Goal: Information Seeking & Learning: Find specific fact

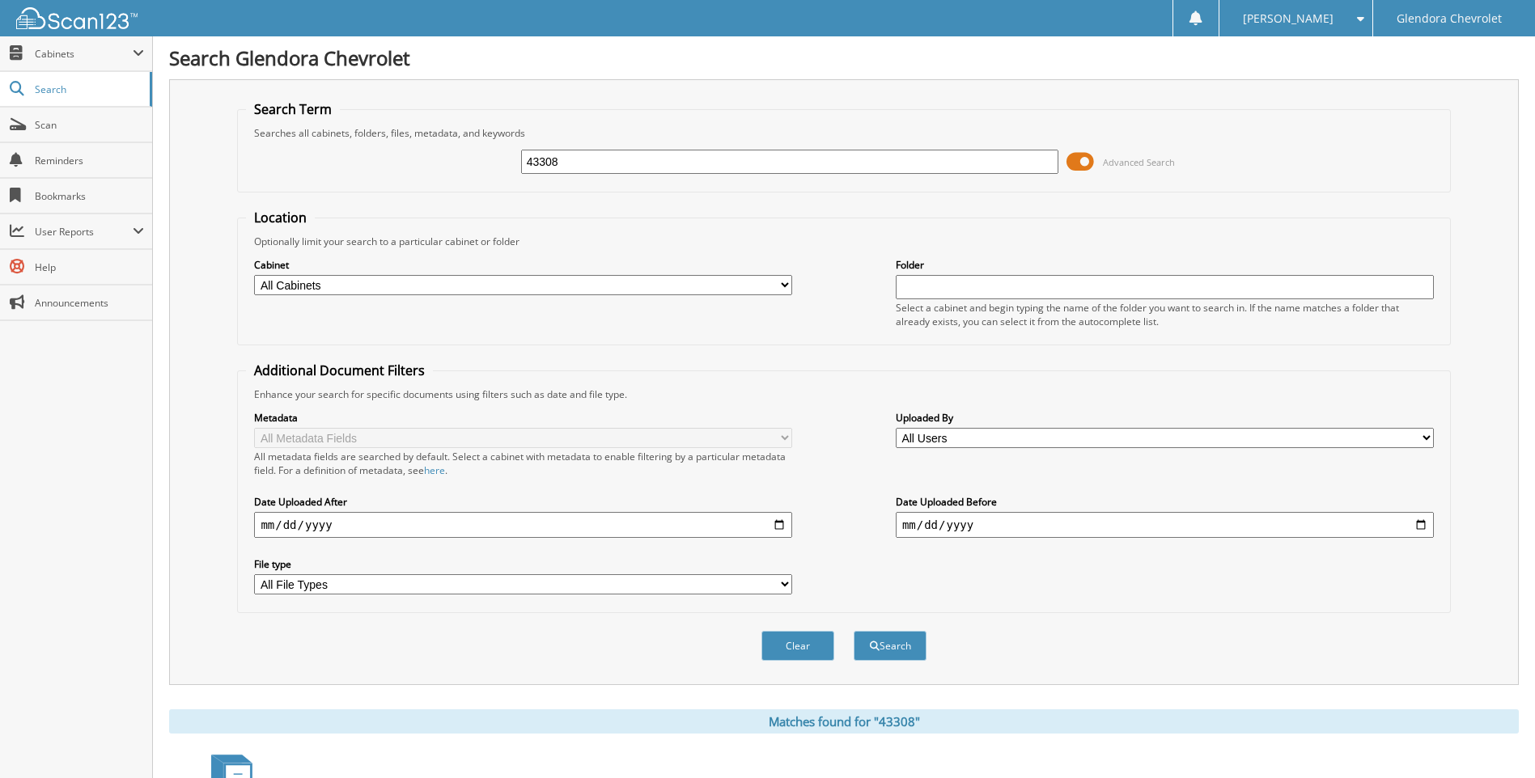
click at [603, 166] on input "43308" at bounding box center [790, 162] width 538 height 24
type input "4"
type input "43346"
click at [853, 631] on button "Search" at bounding box center [889, 646] width 73 height 30
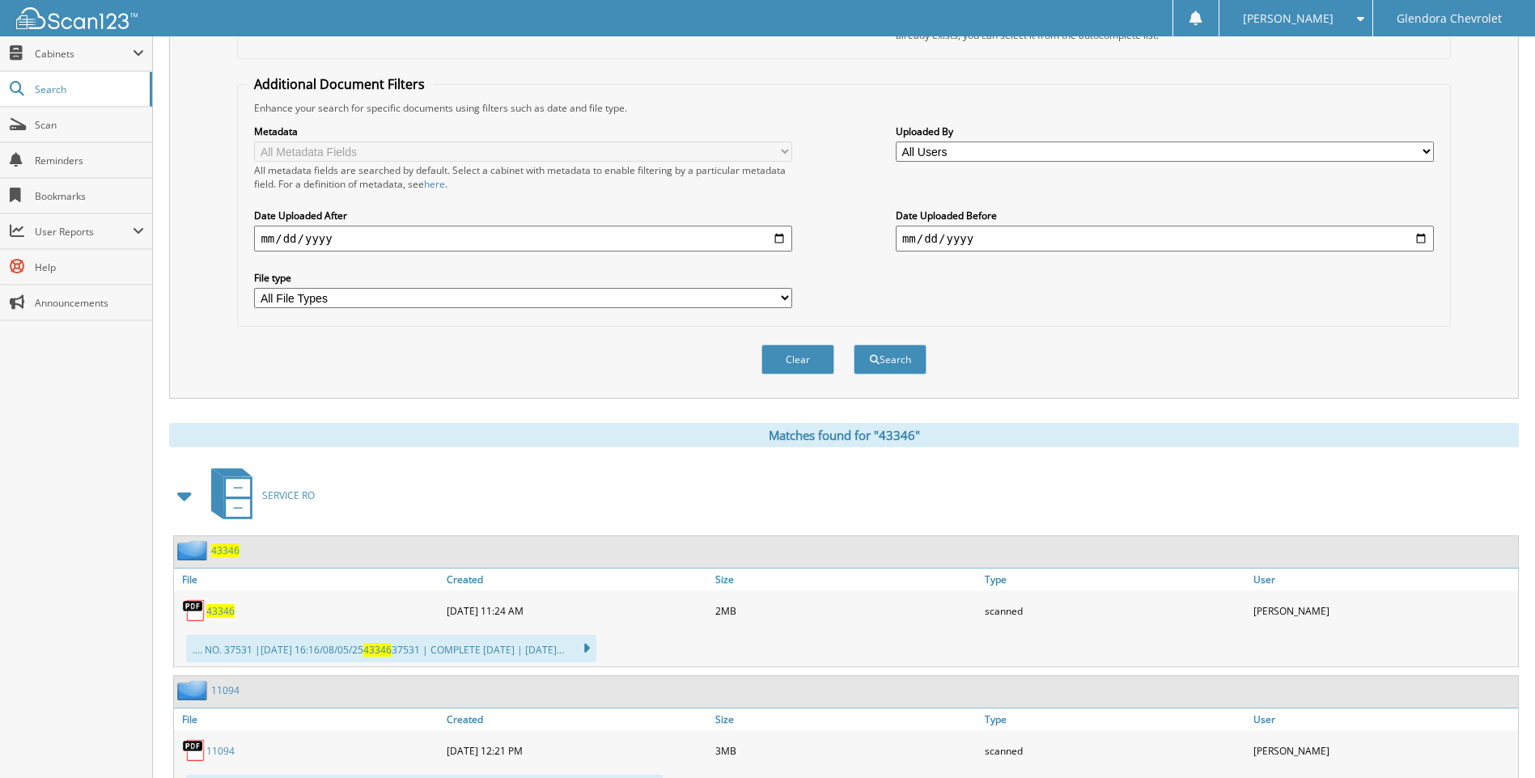
scroll to position [324, 0]
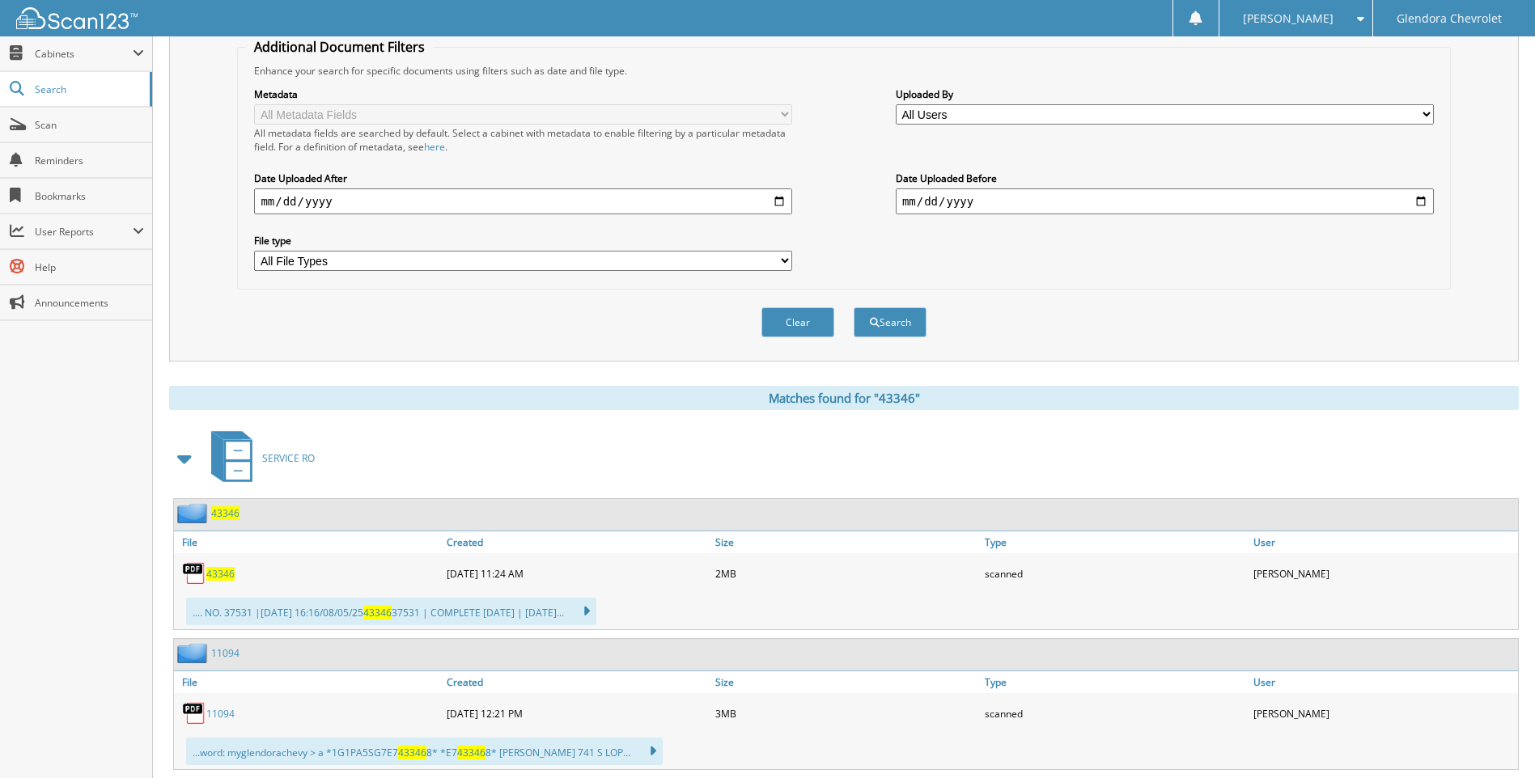
click at [220, 574] on span "43346" at bounding box center [220, 574] width 28 height 14
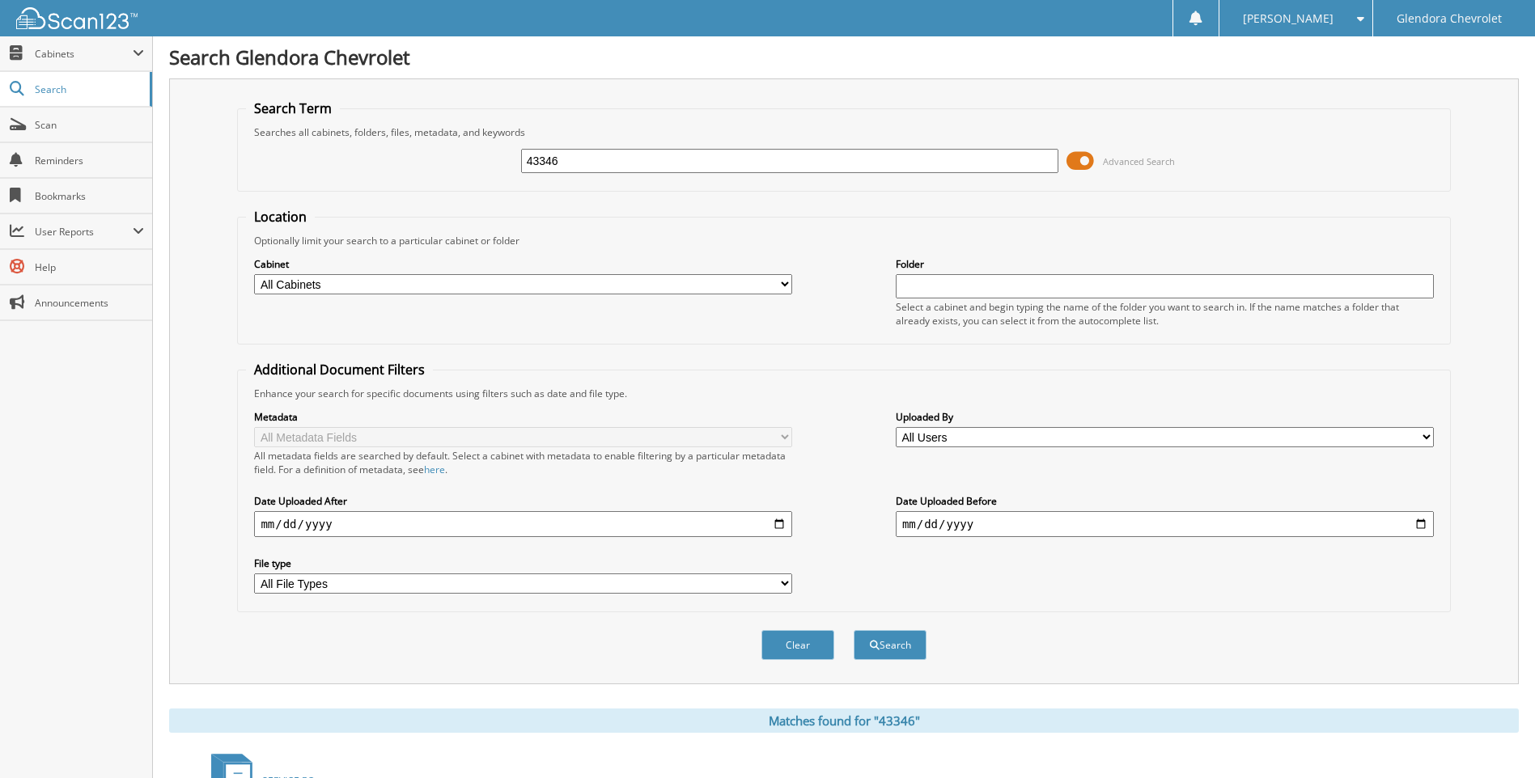
scroll to position [0, 0]
click at [677, 159] on input "43346" at bounding box center [790, 162] width 538 height 24
type input "4"
type input "43349"
click at [1090, 160] on span at bounding box center [1080, 162] width 28 height 24
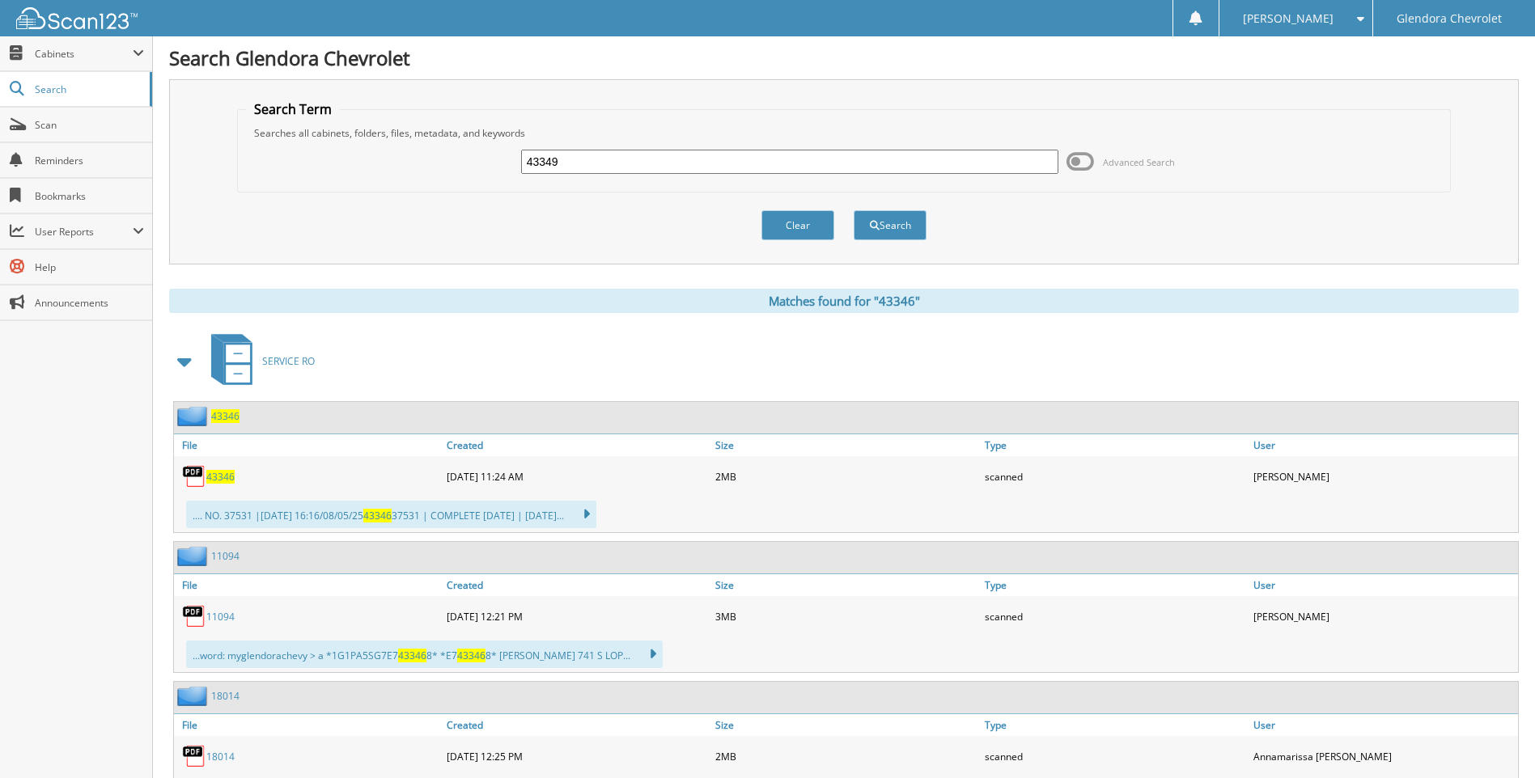
click at [883, 231] on button "Search" at bounding box center [889, 225] width 73 height 30
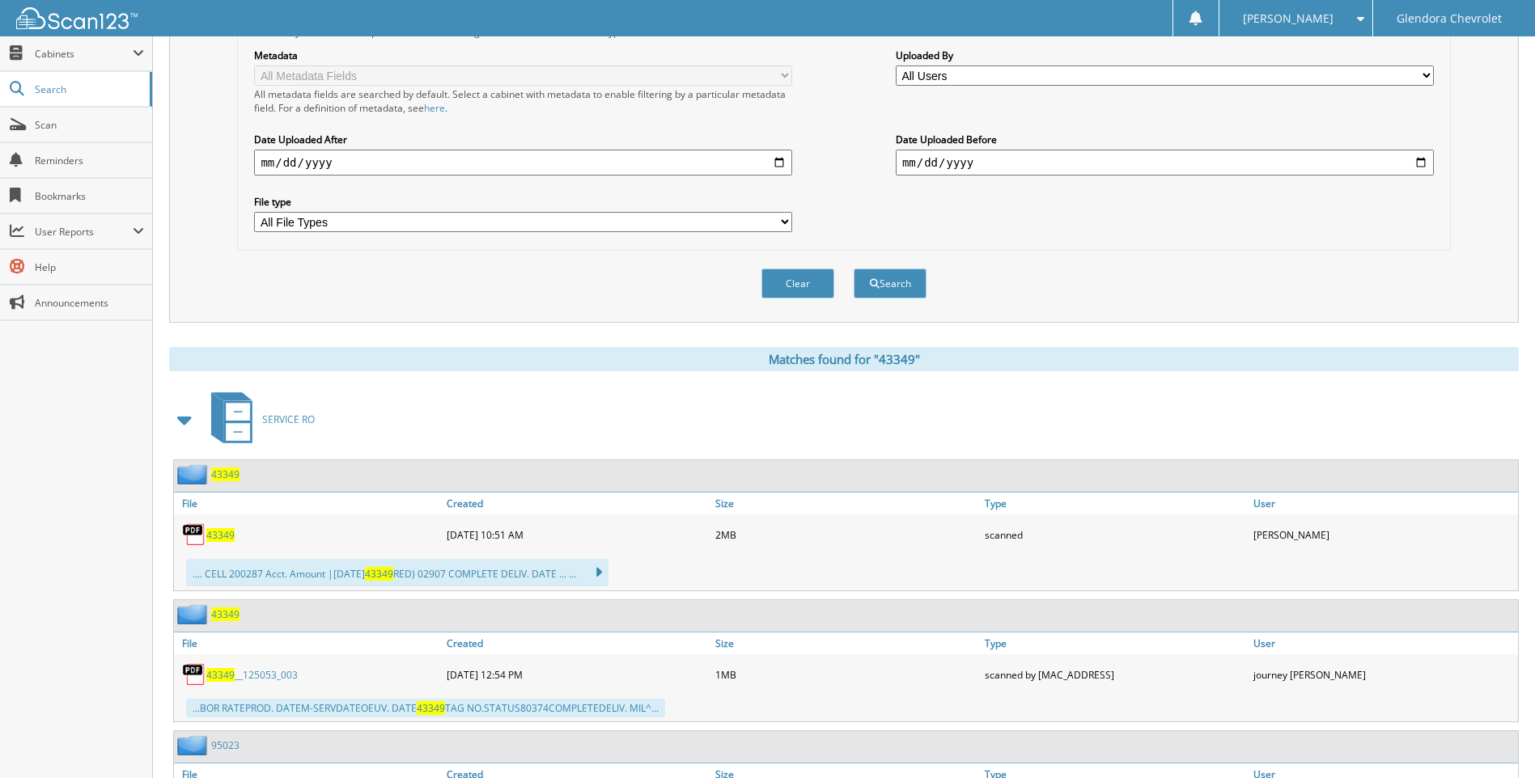
scroll to position [404, 0]
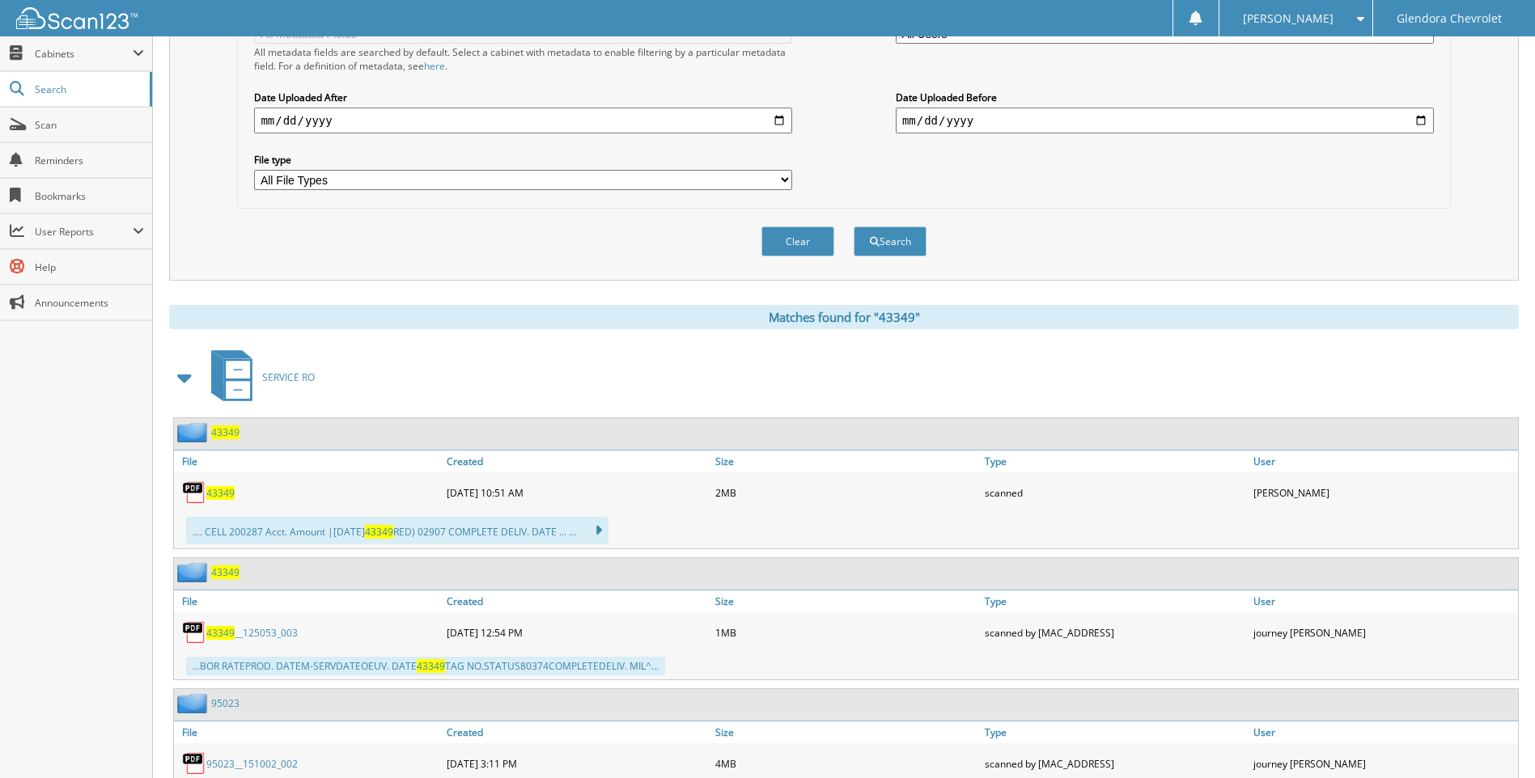
click at [213, 493] on span "43349" at bounding box center [220, 493] width 28 height 14
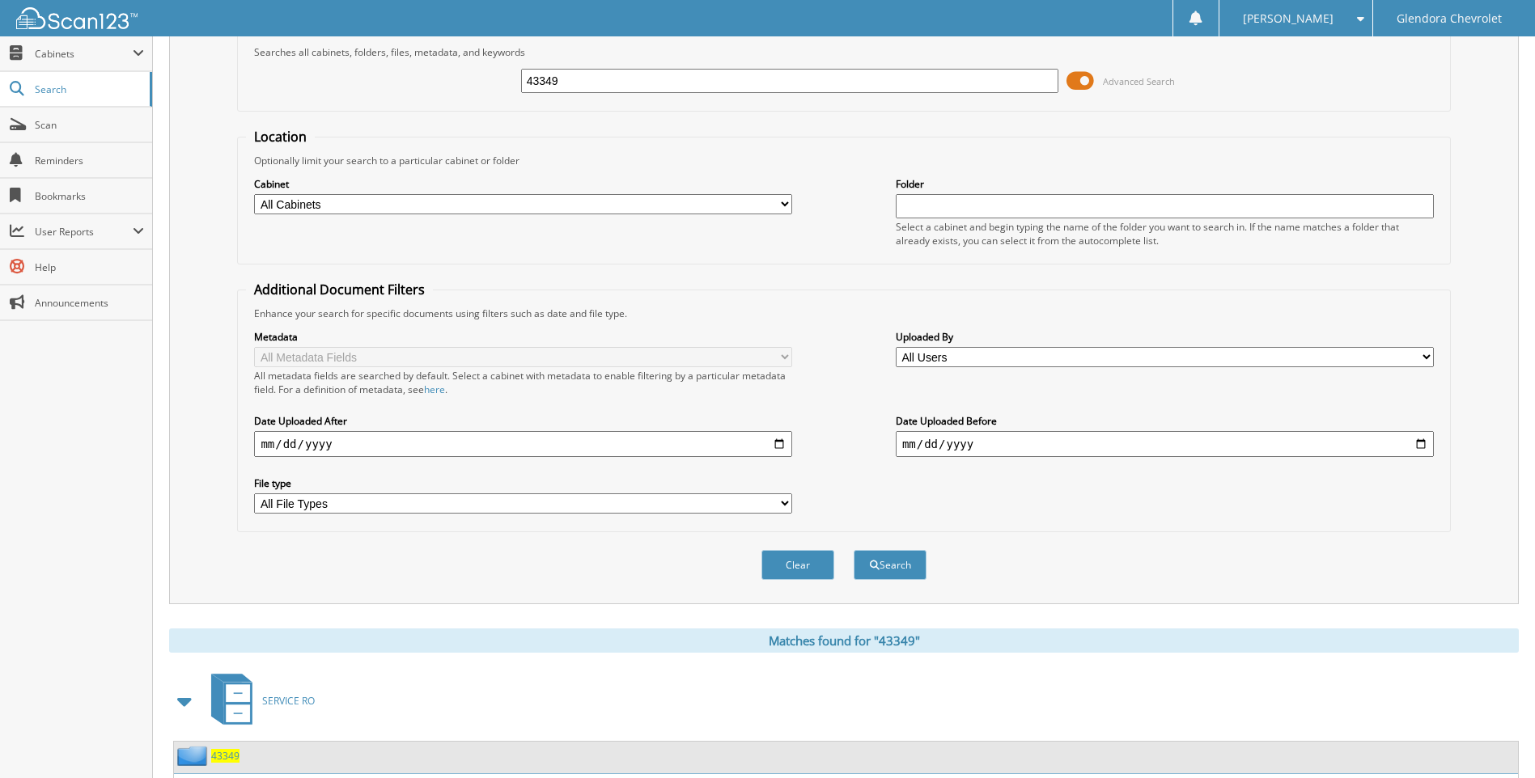
scroll to position [0, 0]
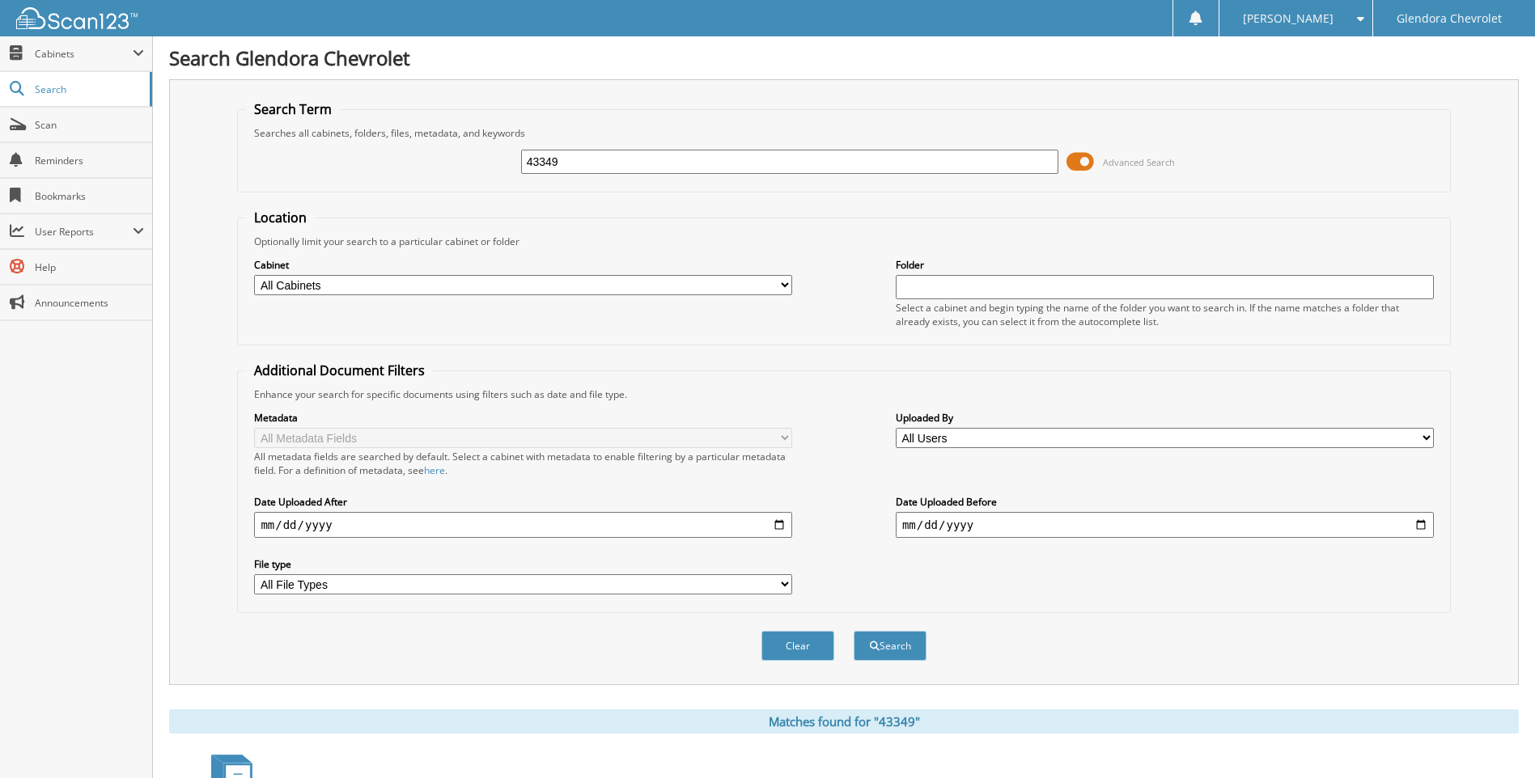
click at [646, 160] on input "43349" at bounding box center [790, 162] width 538 height 24
type input "43371"
click at [853, 631] on button "Search" at bounding box center [889, 646] width 73 height 30
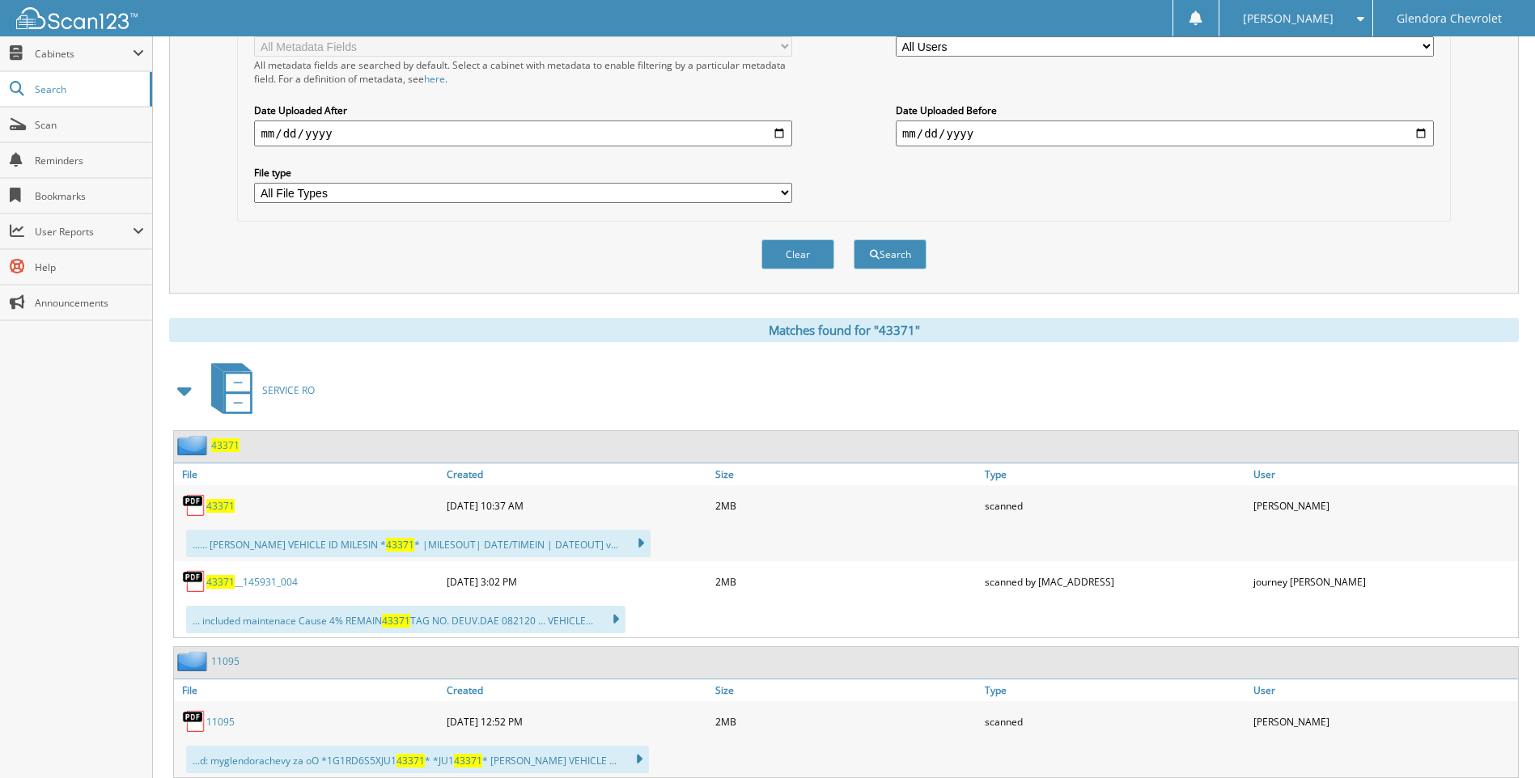
scroll to position [243, 0]
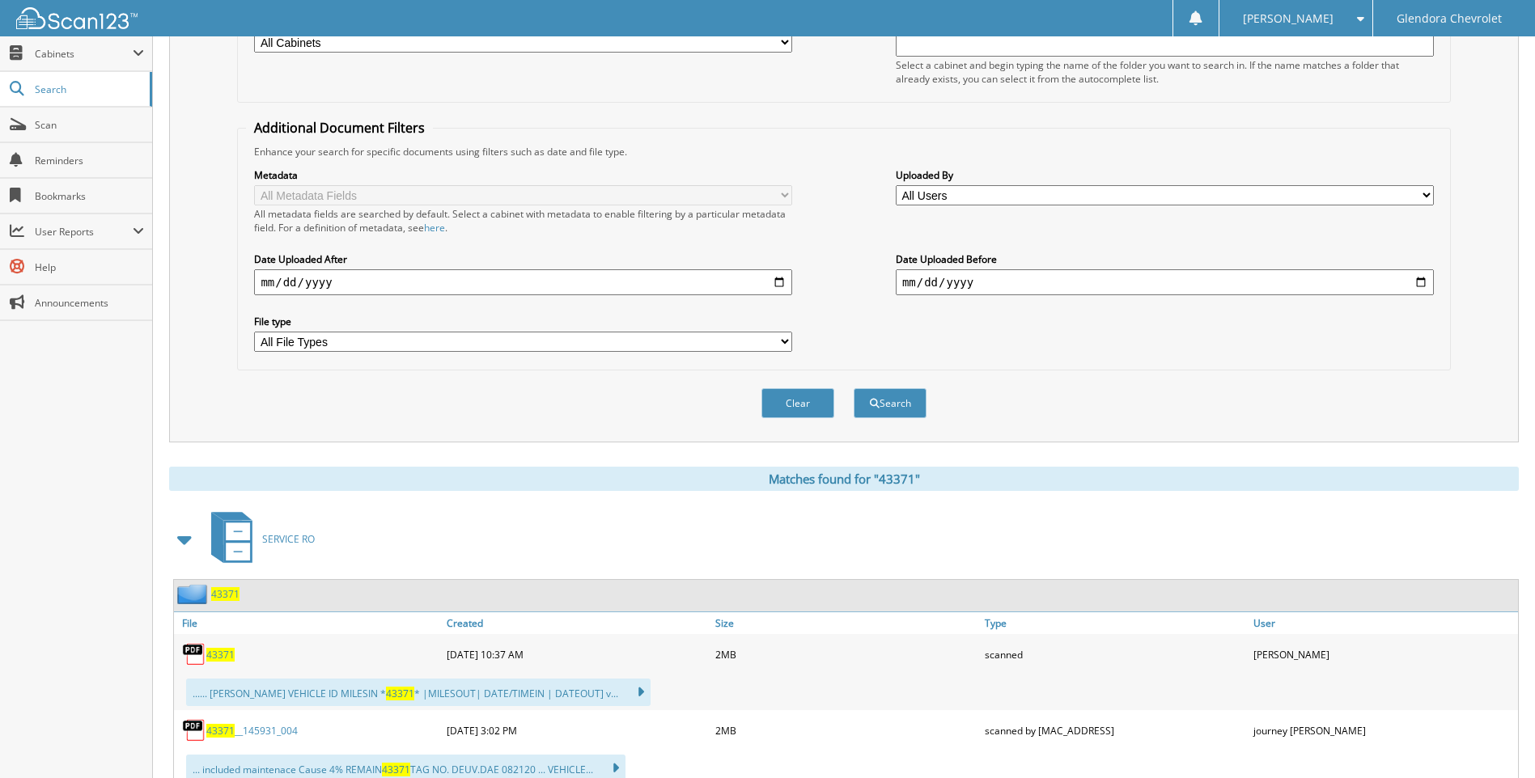
click at [221, 658] on span "43371" at bounding box center [220, 655] width 28 height 14
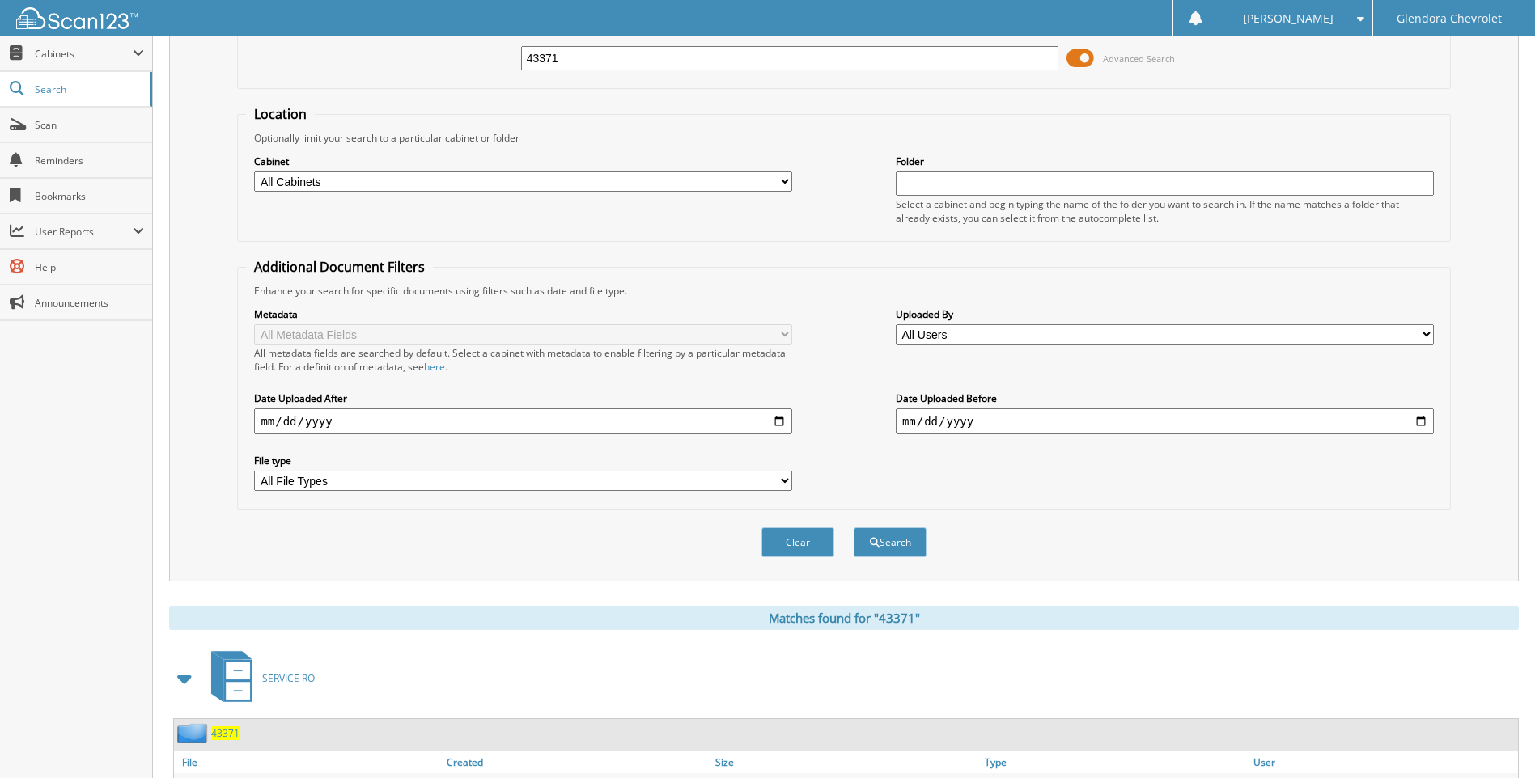
scroll to position [0, 0]
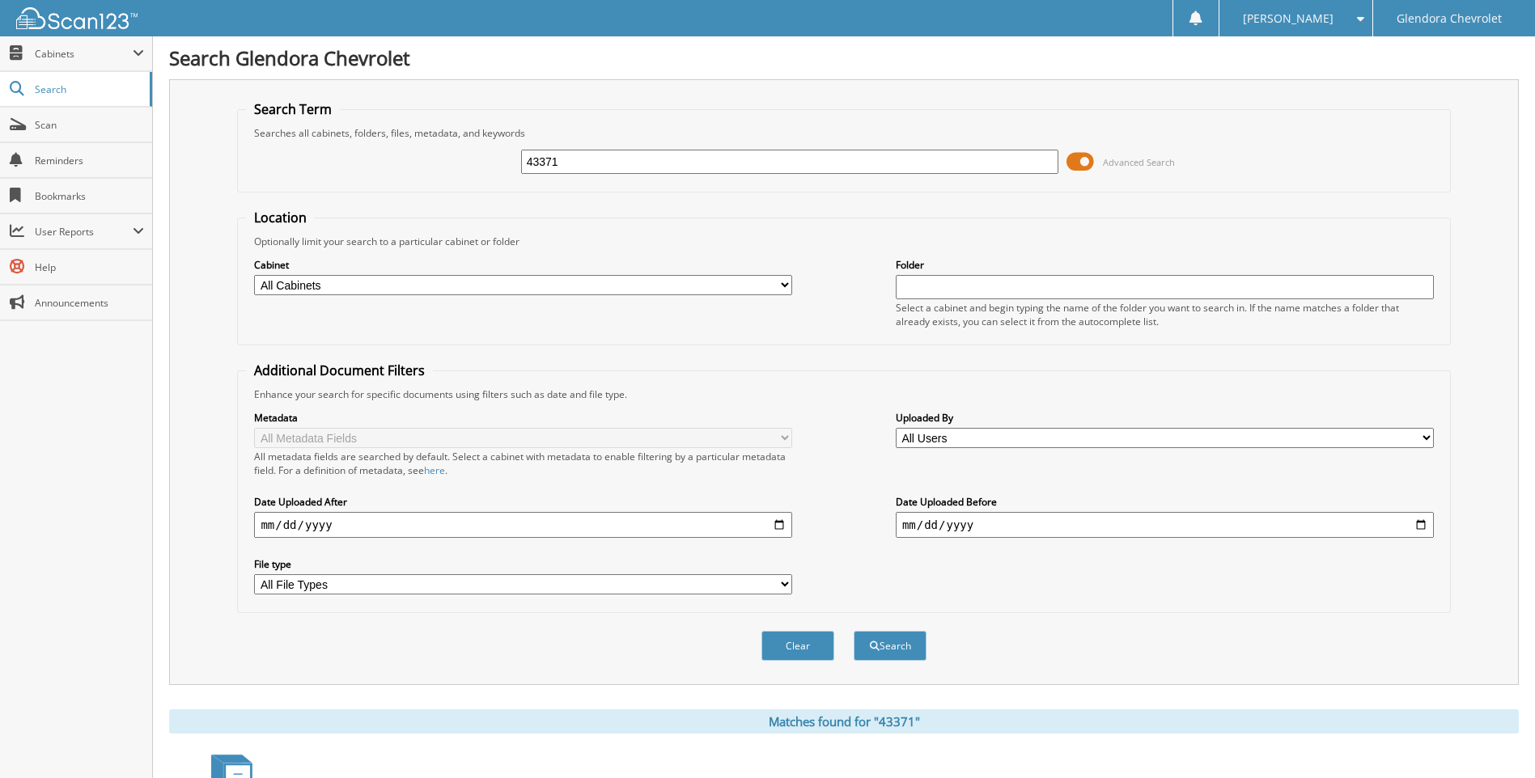
click at [753, 160] on input "43371" at bounding box center [790, 162] width 538 height 24
type input "4"
type input "43373"
click at [853, 631] on button "Search" at bounding box center [889, 646] width 73 height 30
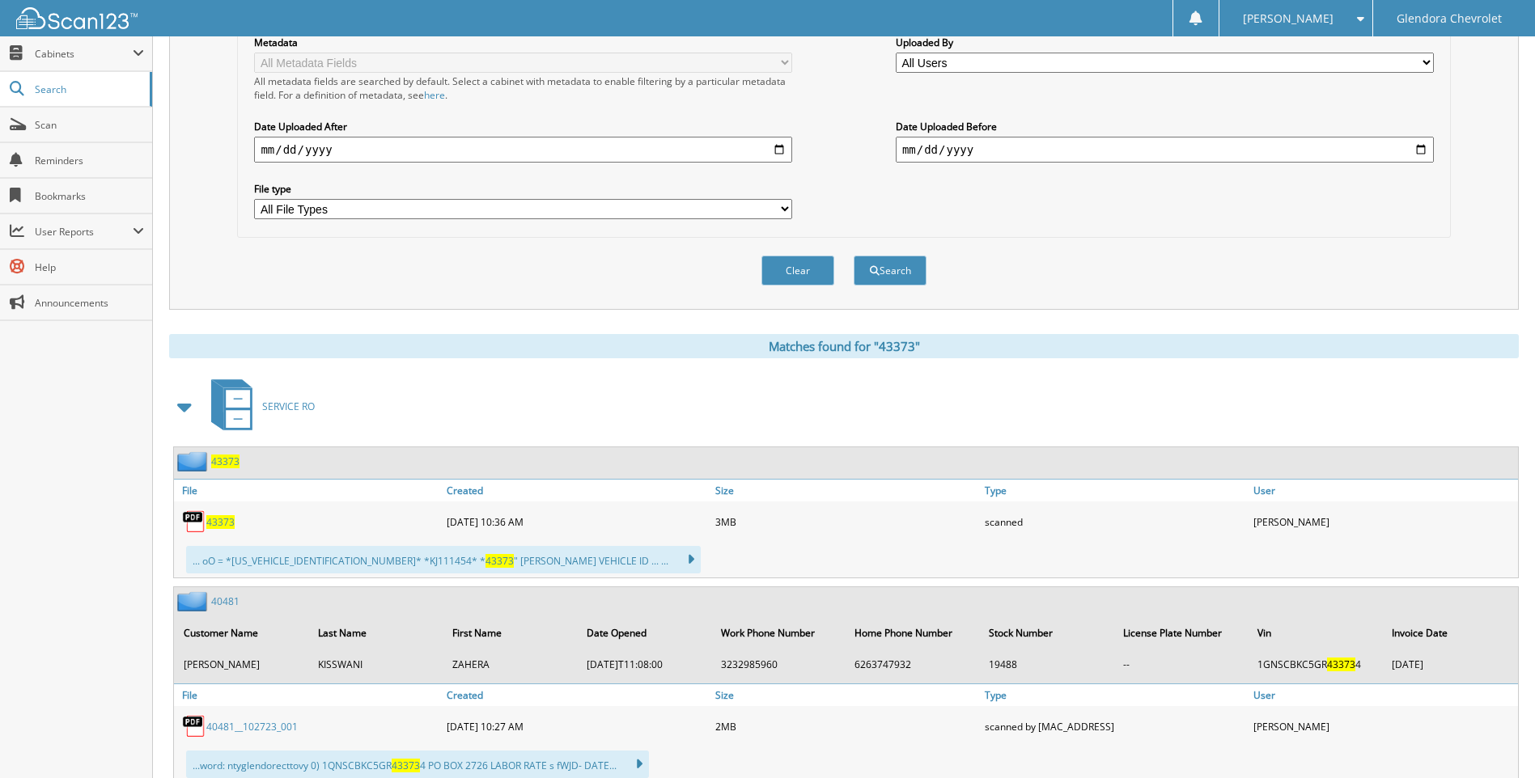
scroll to position [404, 0]
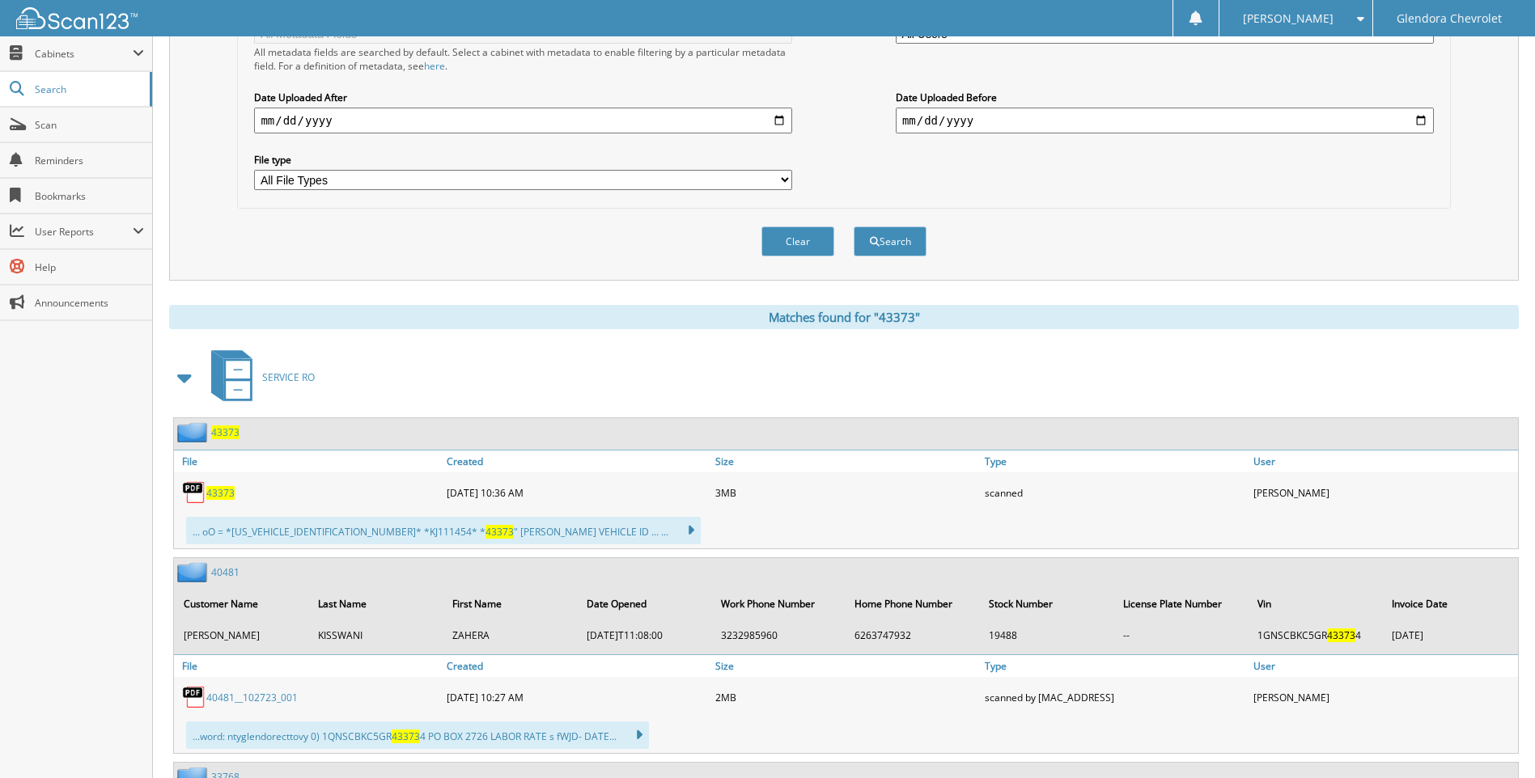
click at [222, 489] on span "43373" at bounding box center [220, 493] width 28 height 14
